Goal: Find specific page/section: Find specific page/section

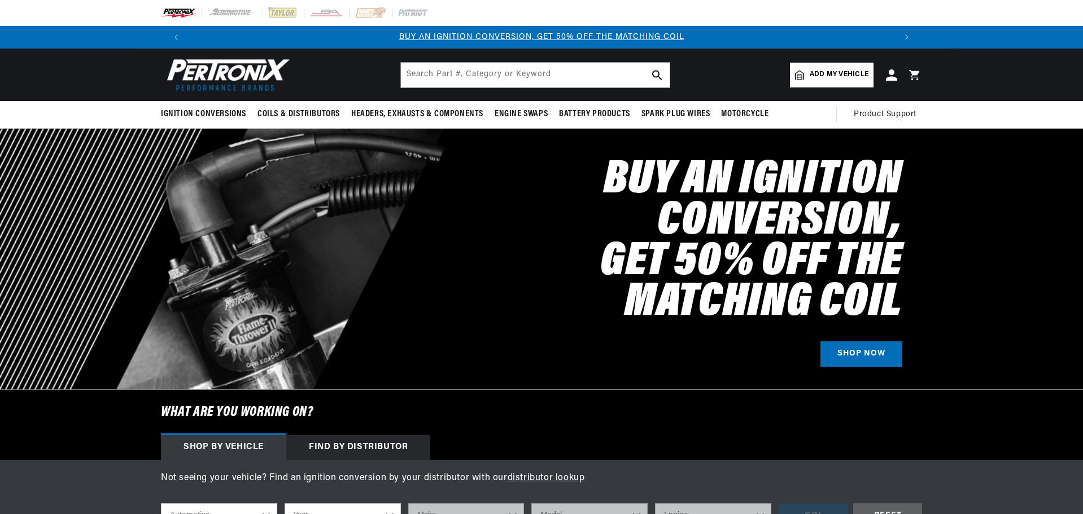
click at [389, 443] on div "Find by Distributor" at bounding box center [358, 447] width 144 height 25
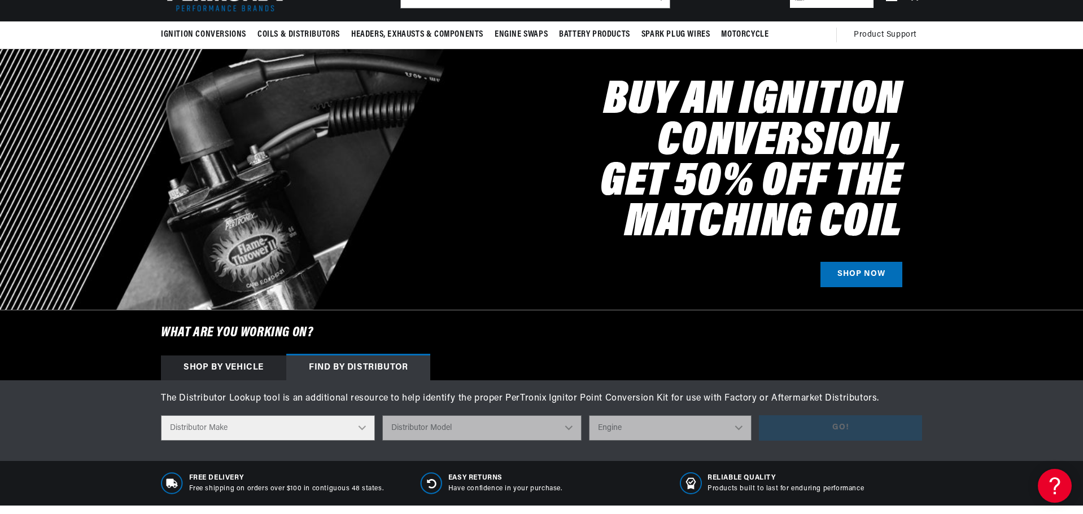
scroll to position [282, 0]
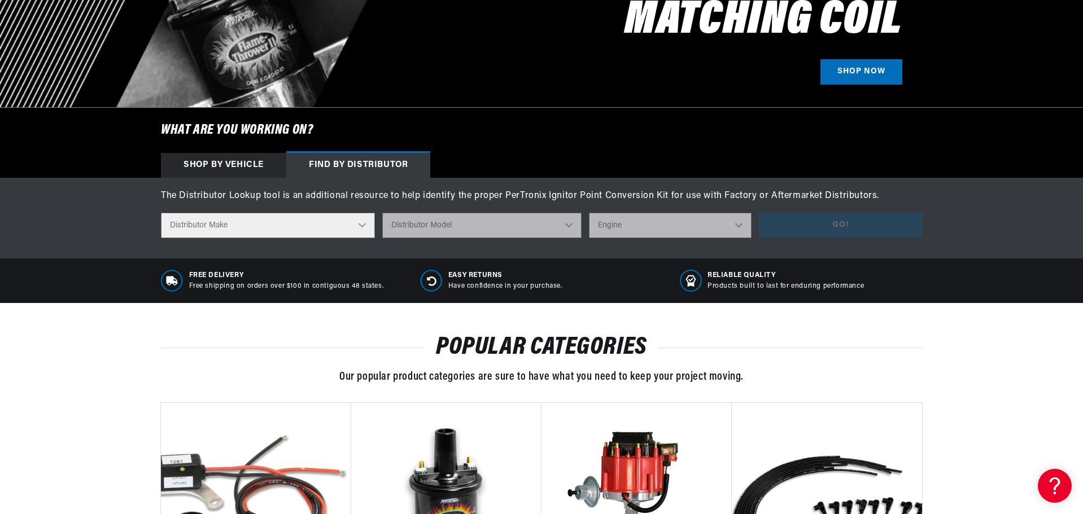
click at [326, 240] on div "Not seeing your vehicle? Find an ignition conversion by your distributor with o…" at bounding box center [541, 218] width 1083 height 81
click at [224, 225] on select "Distributor Make Accel [PERSON_NAME] Autolite Bosch Century Chrysler Clark Colt…" at bounding box center [268, 225] width 214 height 25
select select "Bosch"
click at [161, 213] on select "Distributor Make Accel [PERSON_NAME] Autolite Bosch Century Chrysler Clark Colt…" at bounding box center [268, 225] width 214 height 25
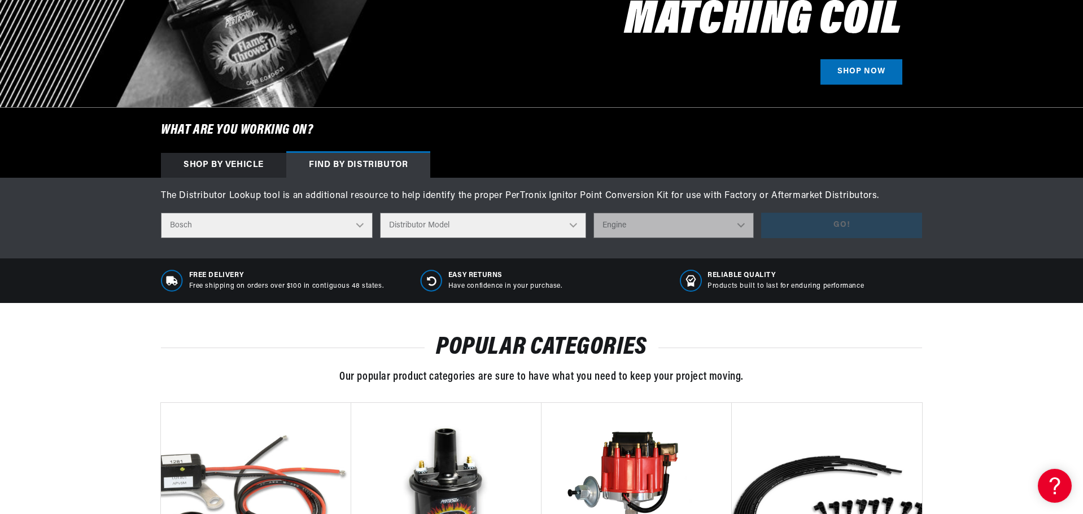
click at [468, 229] on select "Distributor Model 022-905-205AA 0-231-020-019 0-231-037-031 0-231-060-023 0-231…" at bounding box center [483, 225] width 206 height 25
select select "0-231-178-019"
click at [383, 213] on select "Distributor Model 022-905-205AA 0-231-020-019 0-231-037-031 0-231-060-023 0-231…" at bounding box center [483, 225] width 206 height 25
click at [699, 230] on select "Engine 4" at bounding box center [673, 225] width 160 height 25
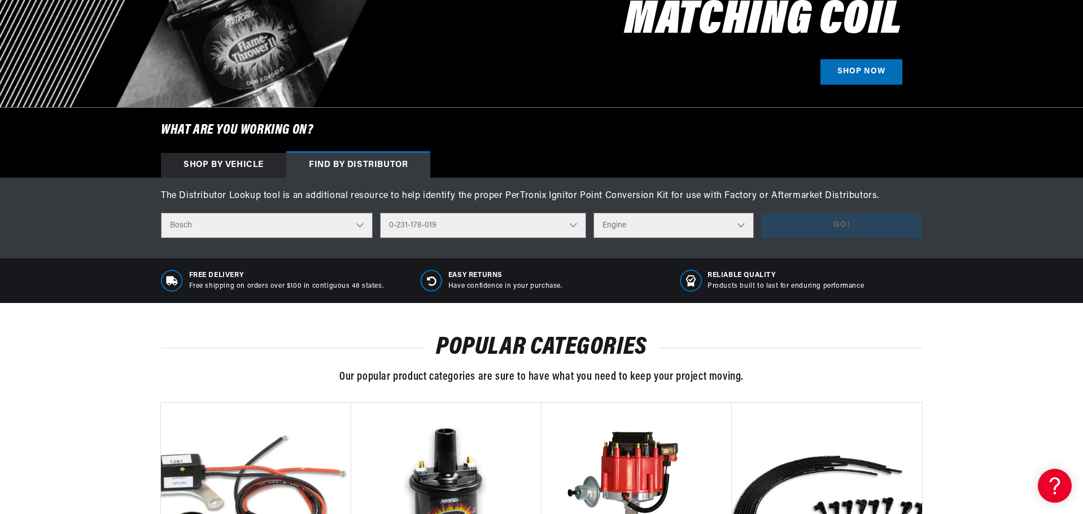
select select "4"
click at [593, 213] on select "Engine 4" at bounding box center [673, 225] width 160 height 25
click at [802, 222] on button "Go!" at bounding box center [841, 225] width 161 height 25
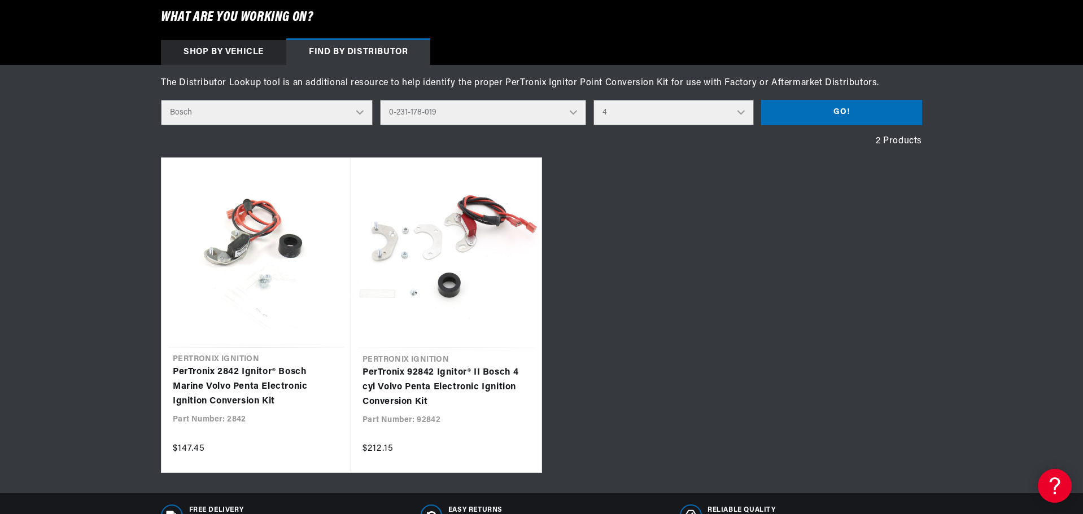
scroll to position [0, 705]
